Goal: Information Seeking & Learning: Learn about a topic

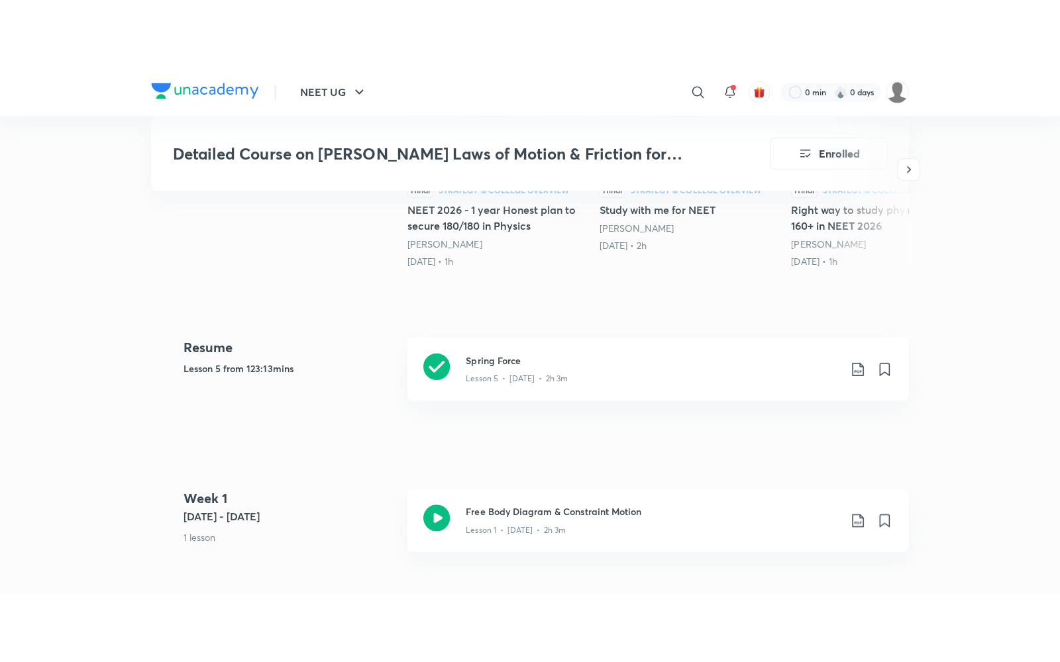
scroll to position [467, 0]
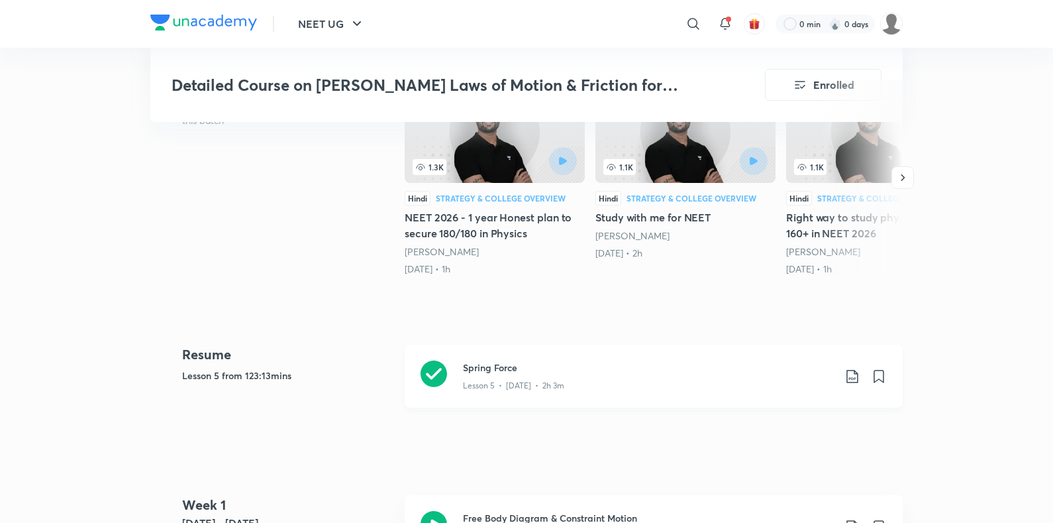
click at [554, 365] on div "Spring Force Lesson 5 • [DATE] • 2h 3m" at bounding box center [654, 375] width 498 height 63
